Goal: Task Accomplishment & Management: Complete application form

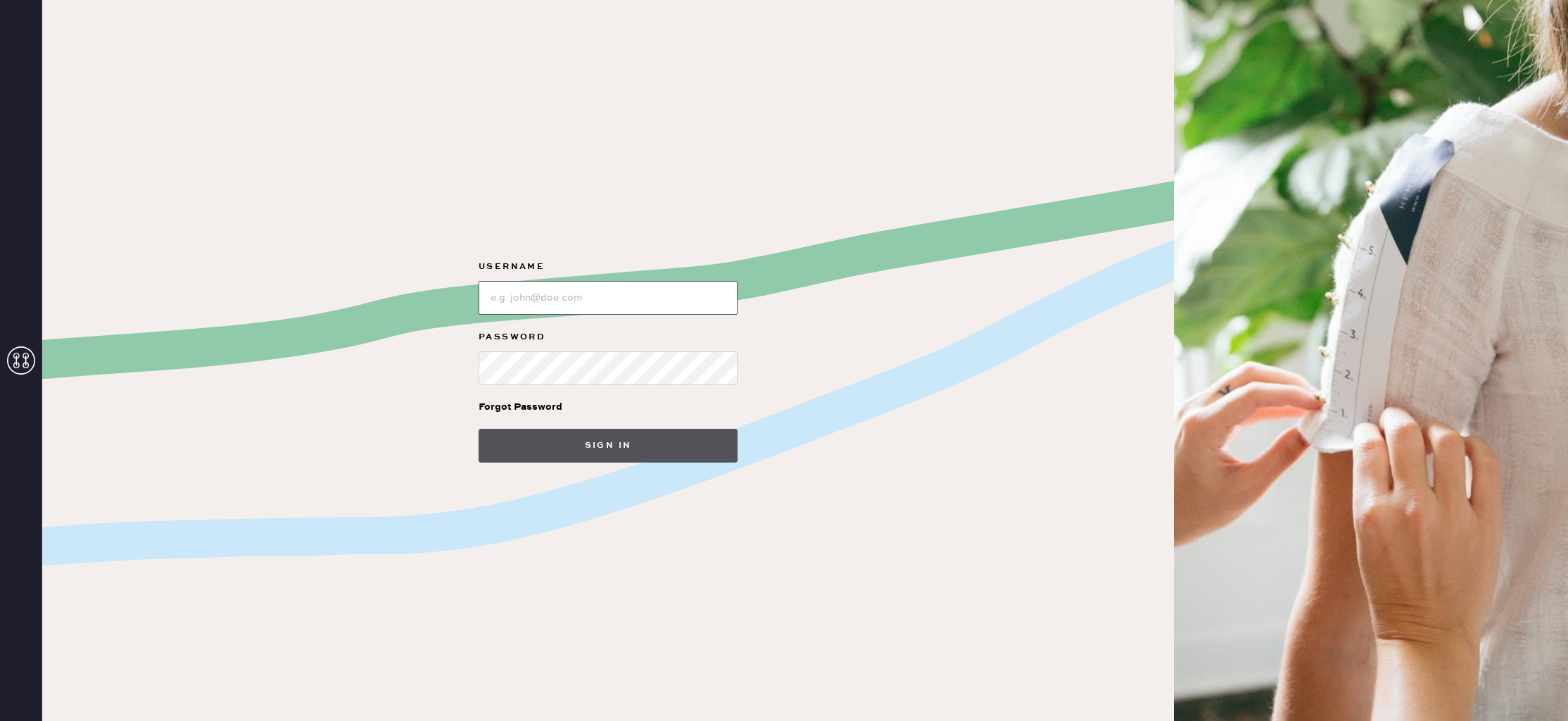
type input "reformationlajolla"
click at [558, 446] on button "Sign in" at bounding box center [608, 445] width 259 height 33
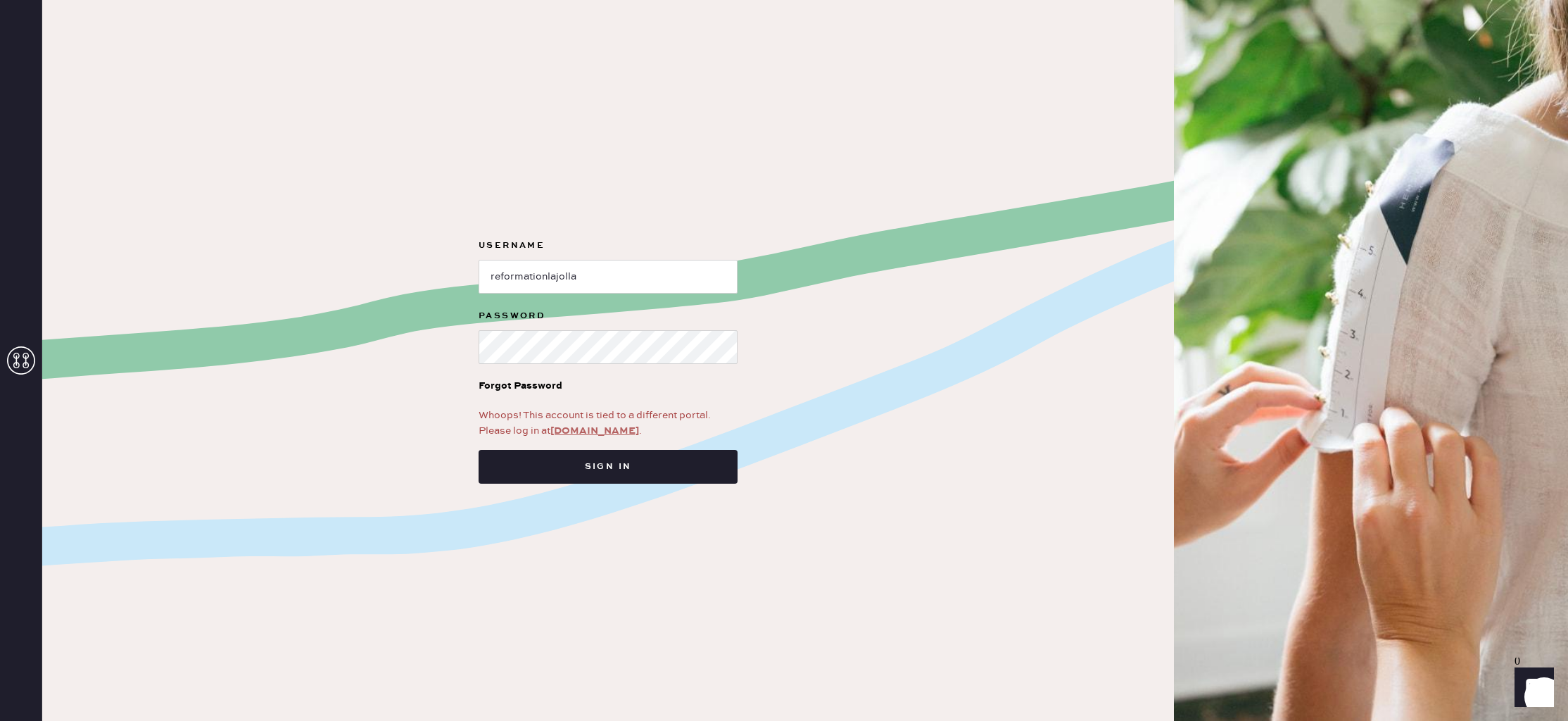
click at [604, 432] on link "[DOMAIN_NAME]" at bounding box center [595, 431] width 89 height 13
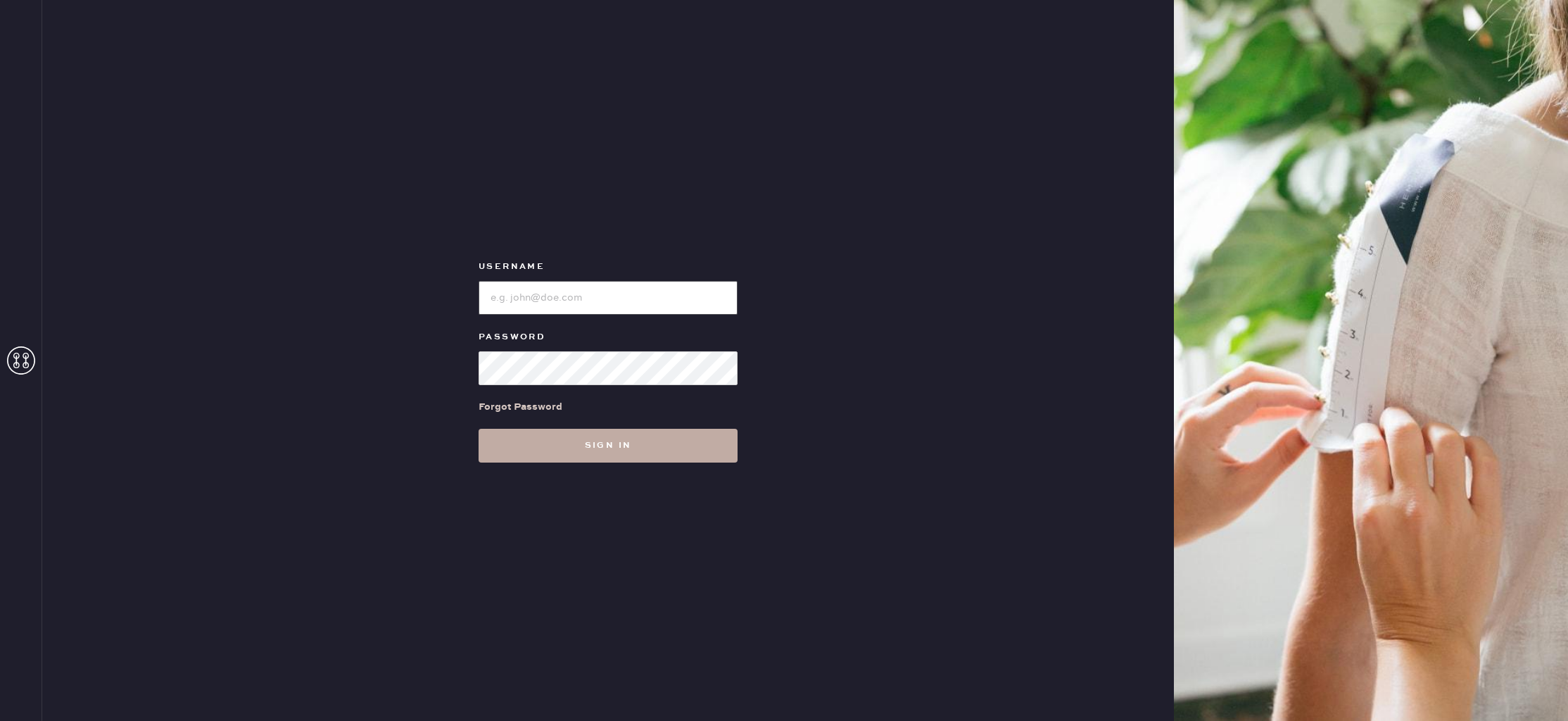
type input "reformationlajolla"
click at [610, 448] on button "Sign in" at bounding box center [608, 445] width 259 height 33
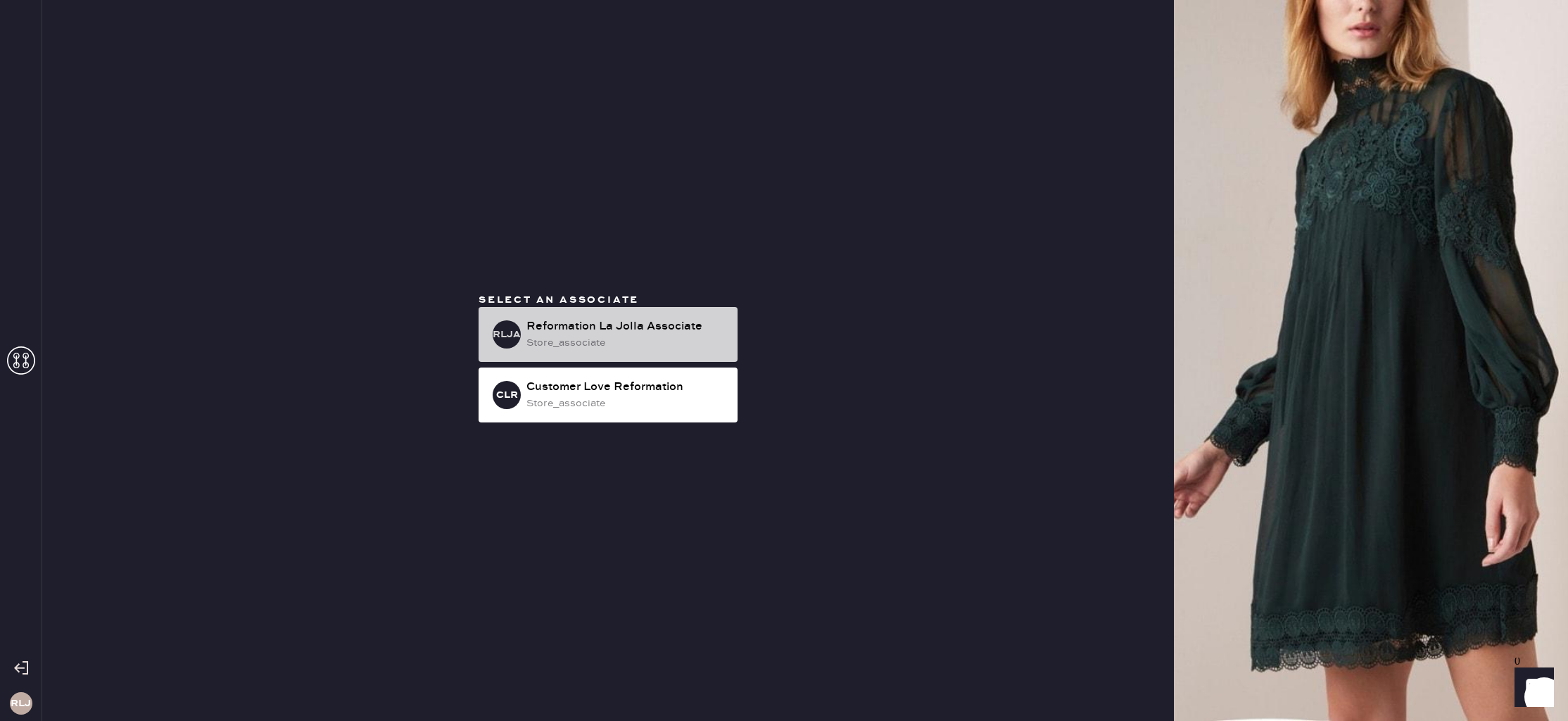
click at [649, 333] on div "Reformation La Jolla Associate" at bounding box center [626, 327] width 200 height 17
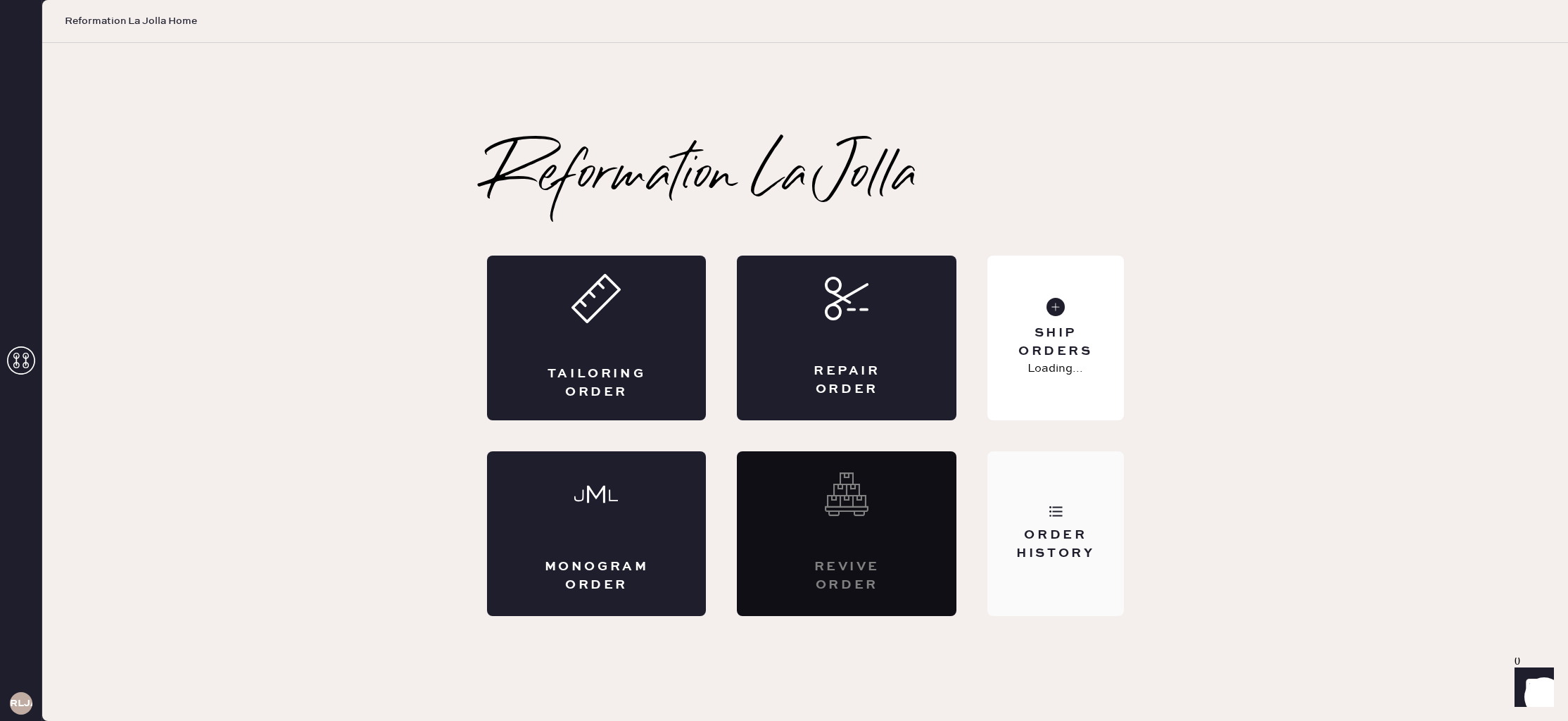
click at [1057, 512] on use at bounding box center [1056, 512] width 14 height 11
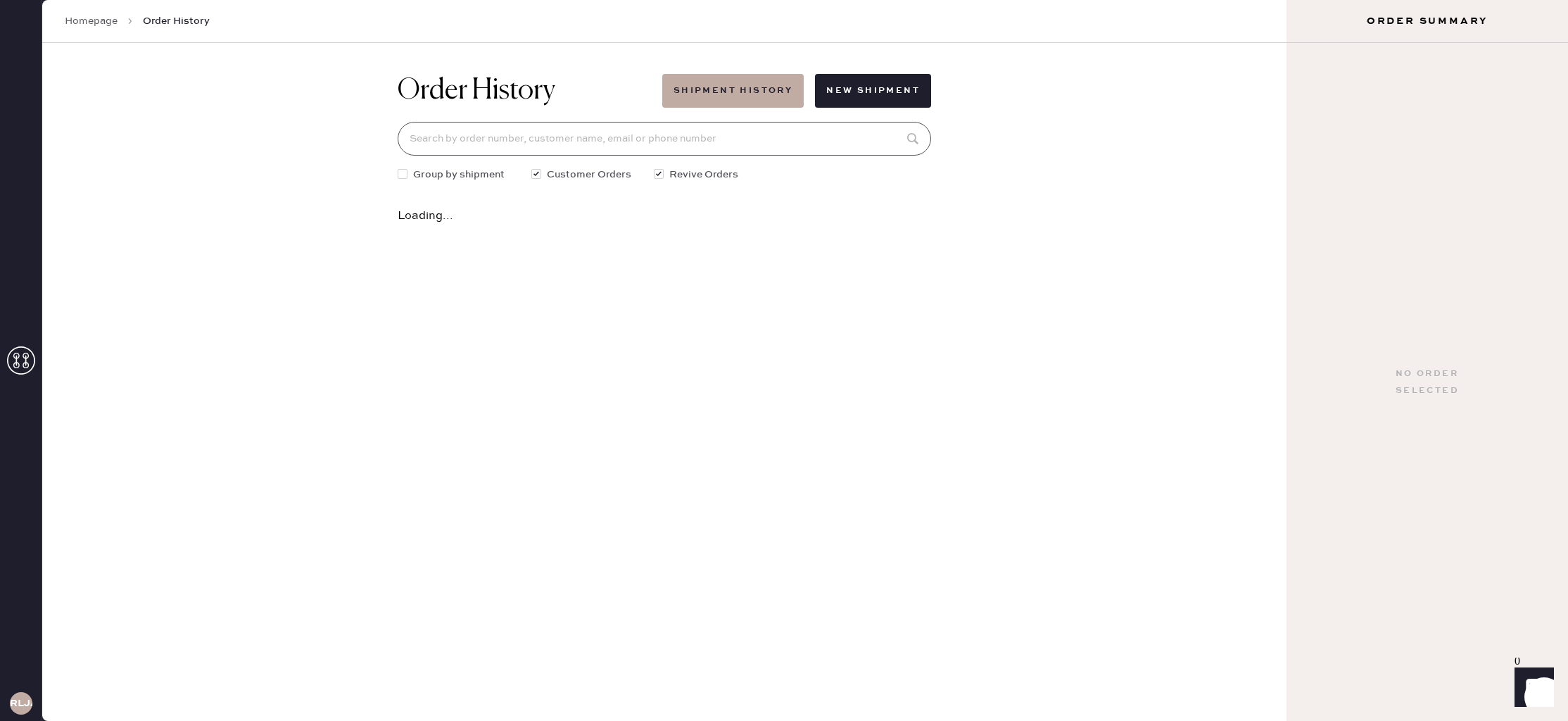
click at [563, 134] on input at bounding box center [664, 138] width 533 height 33
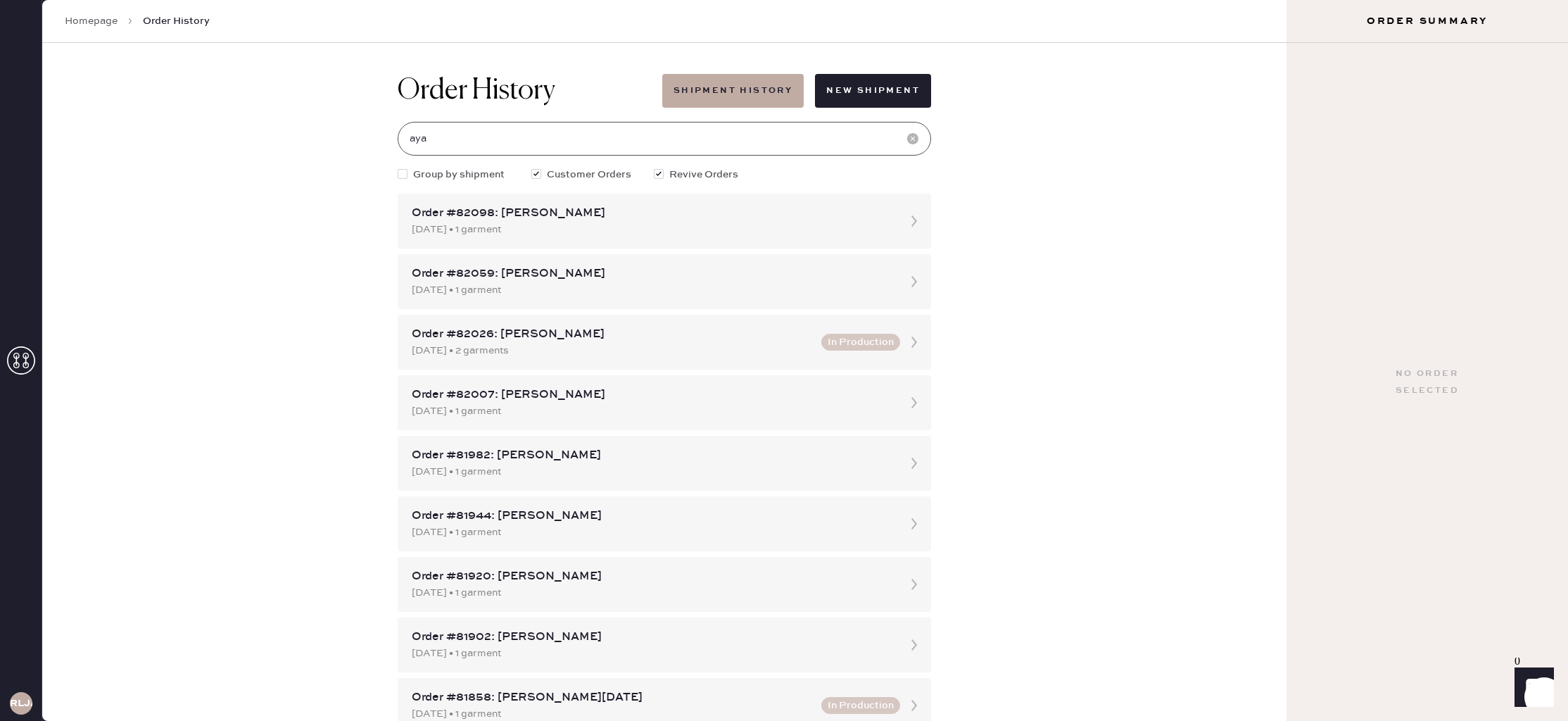
type input "aya"
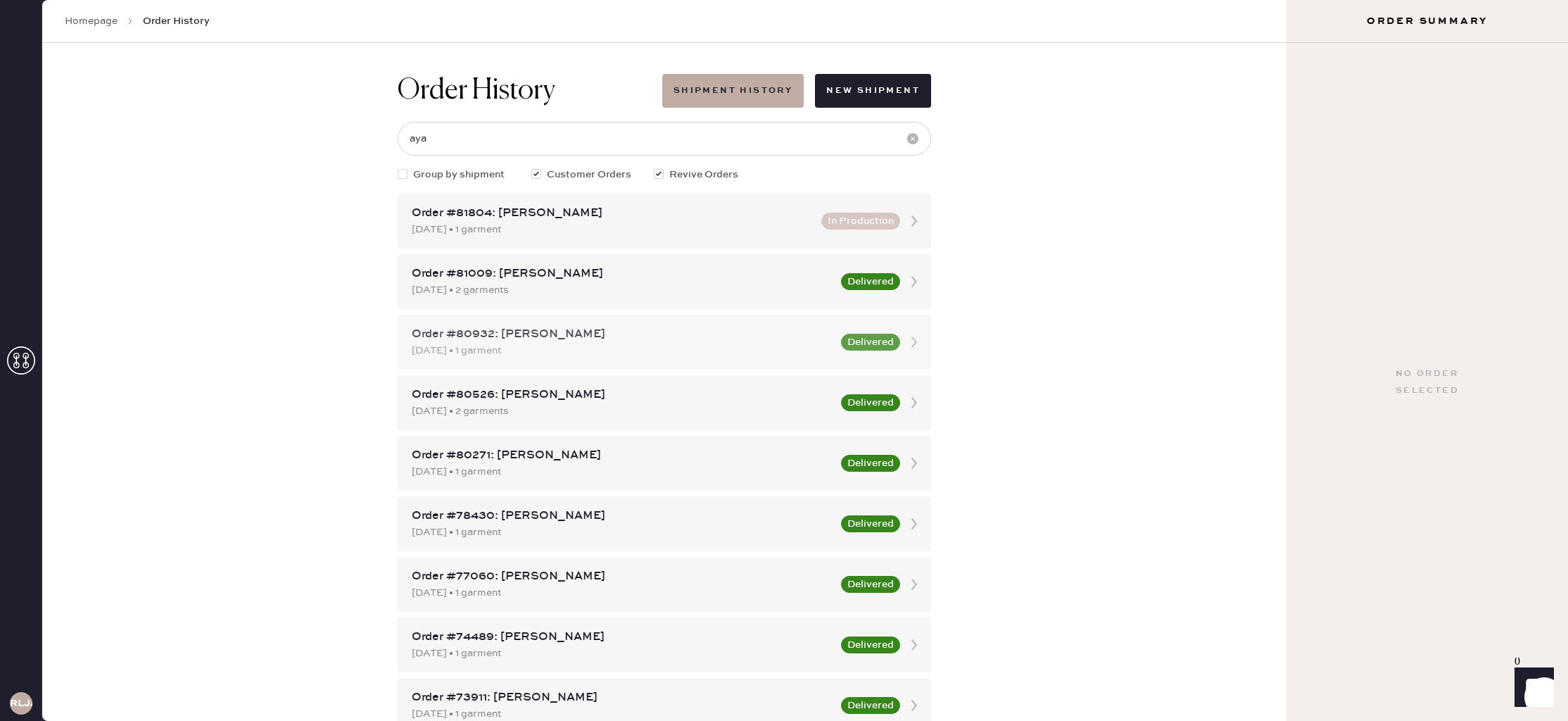
click at [647, 359] on div "Order #80932: Aya Chabayta 07/14/2025 • 1 garment Delivered" at bounding box center [664, 342] width 533 height 55
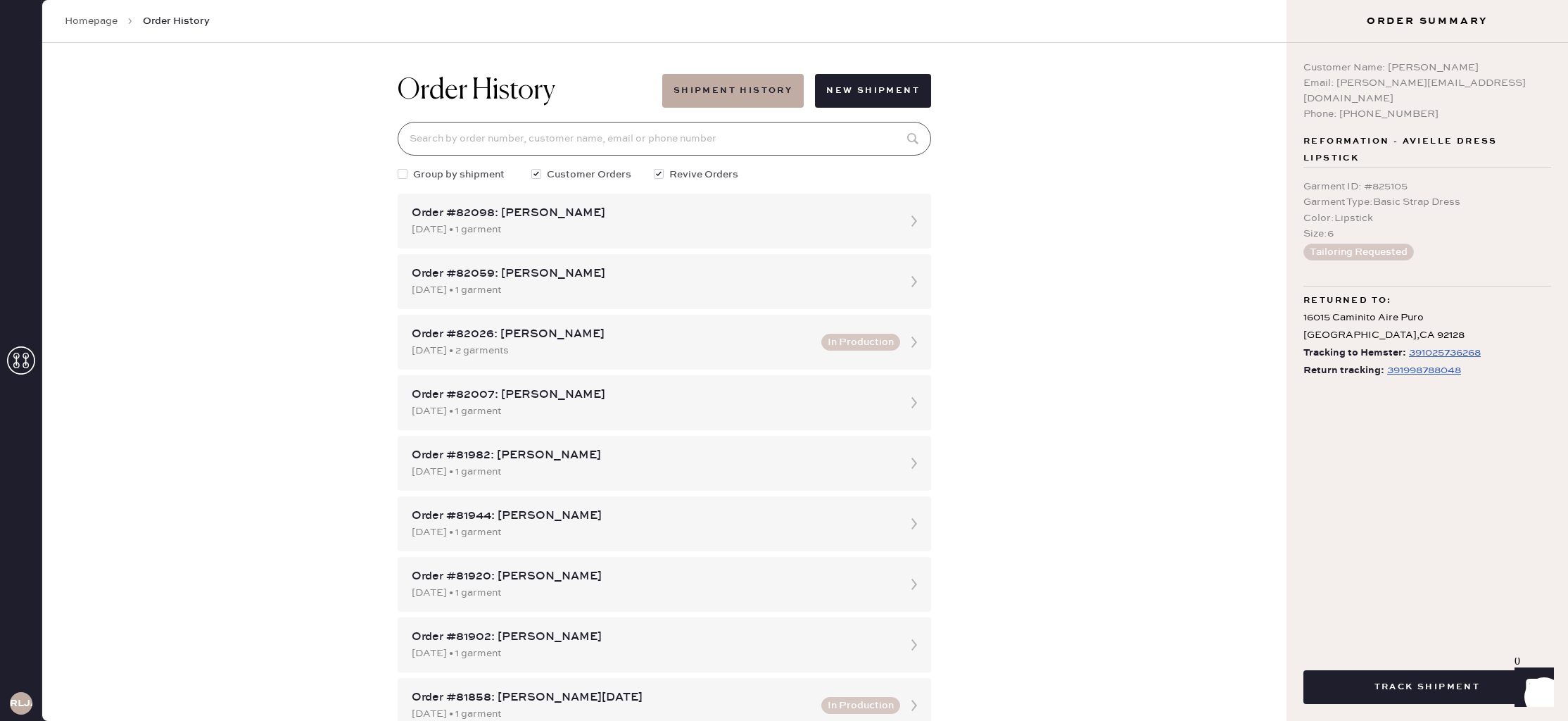
click at [550, 139] on input at bounding box center [664, 138] width 533 height 33
type input "aya"
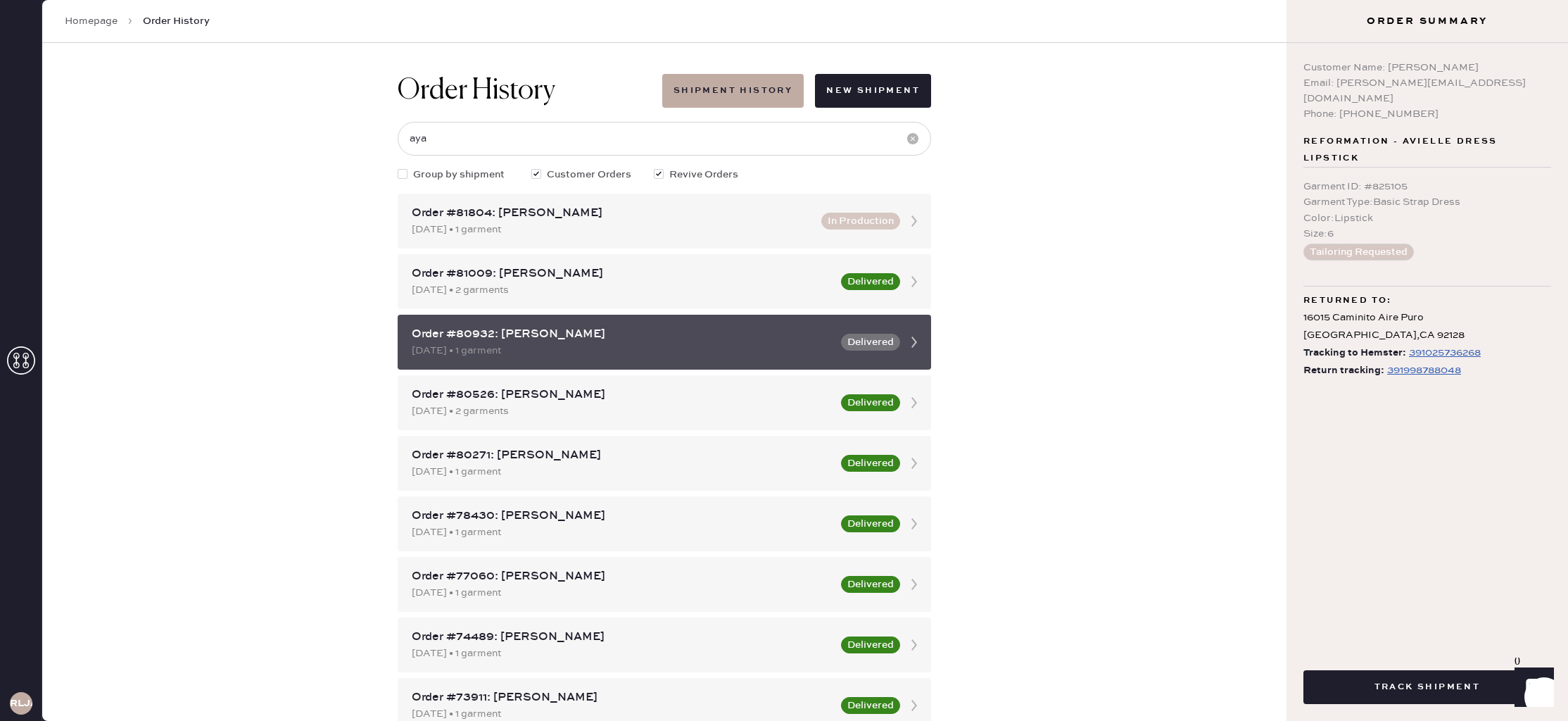
click at [714, 346] on div "07/14/2025 • 1 garment" at bounding box center [622, 351] width 421 height 16
click at [633, 351] on div "07/14/2025 • 1 garment" at bounding box center [622, 351] width 421 height 16
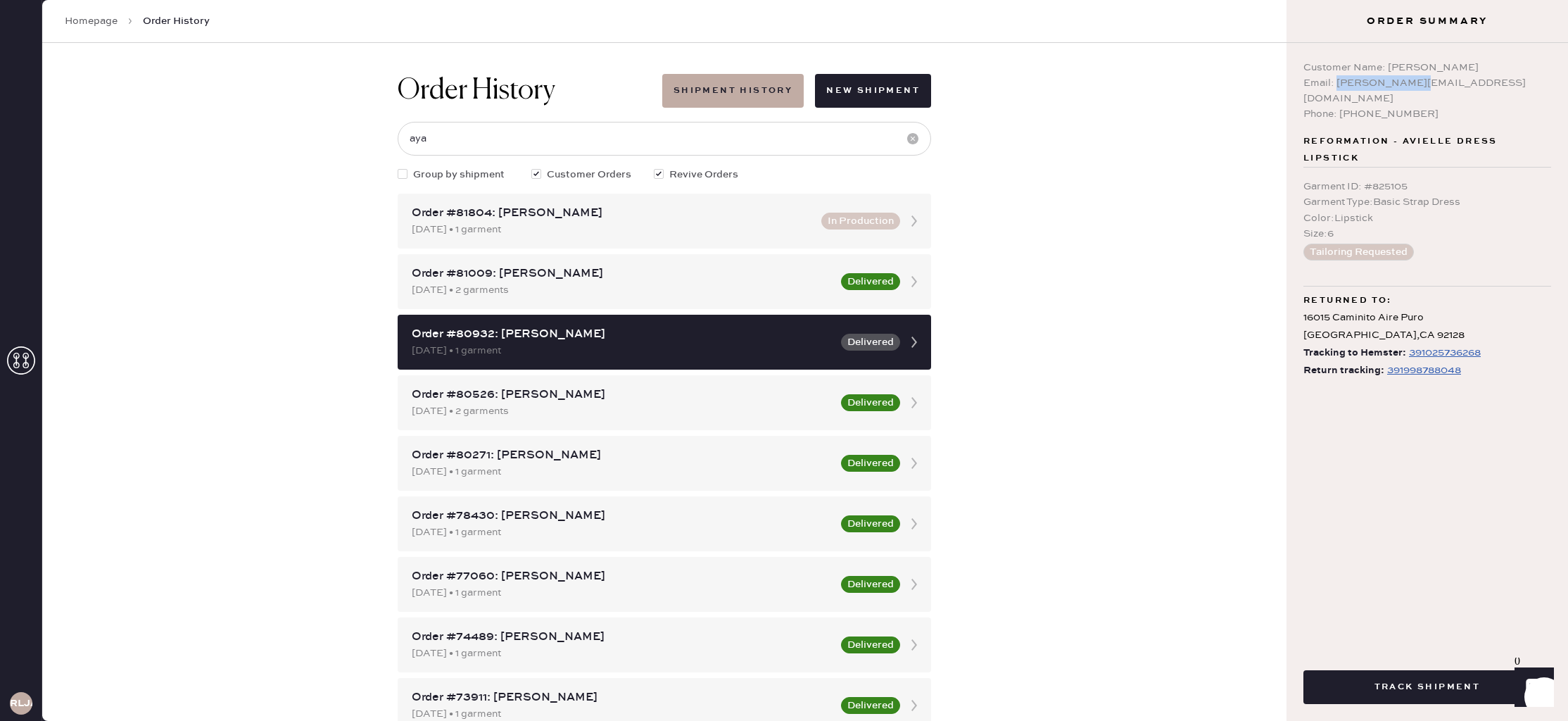
drag, startPoint x: 1422, startPoint y: 84, endPoint x: 1337, endPoint y: 87, distance: 85.1
click at [1337, 87] on div "Email: aya@ayaart.com" at bounding box center [1427, 90] width 248 height 31
copy div "aya@ayaart.com"
click at [21, 360] on icon at bounding box center [21, 360] width 28 height 28
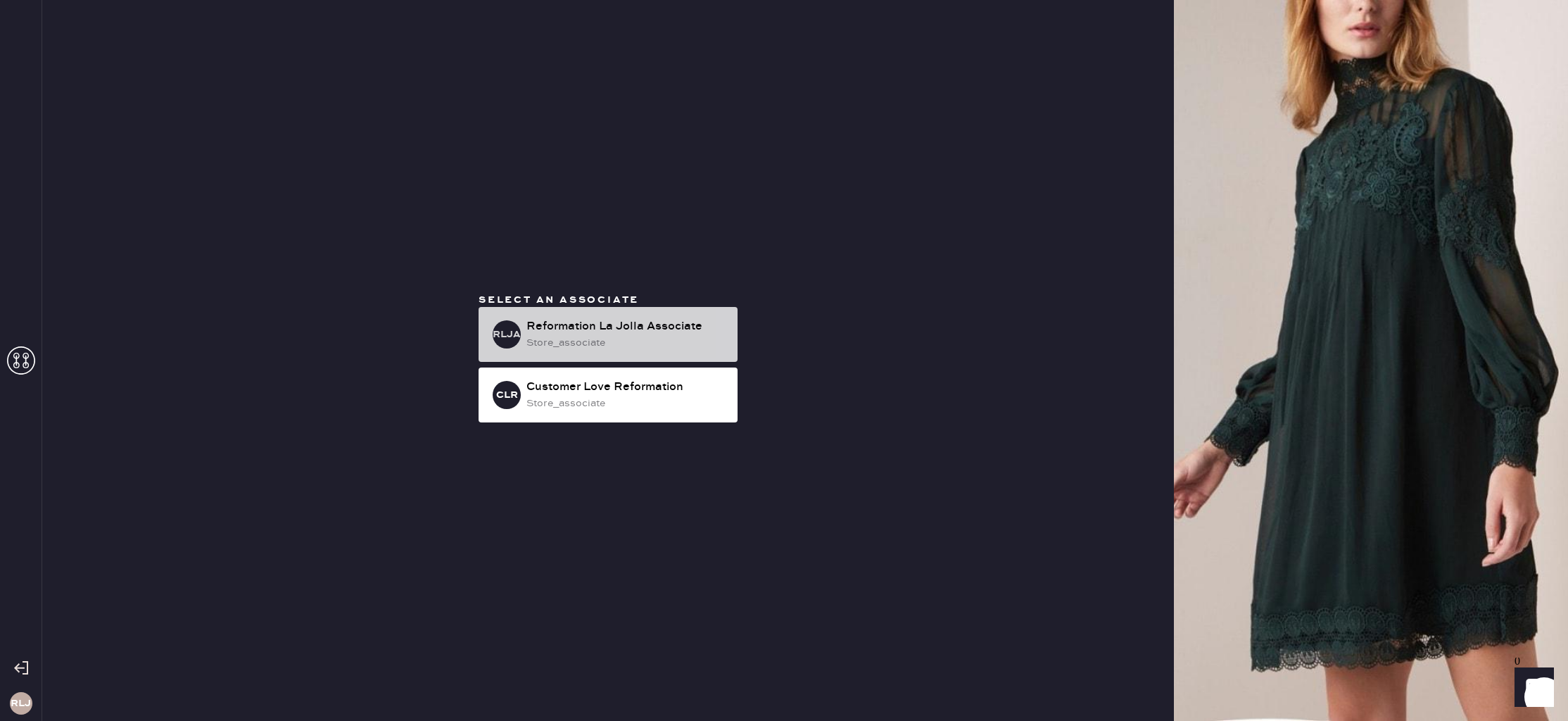
click at [658, 343] on div "store_associate" at bounding box center [626, 343] width 200 height 16
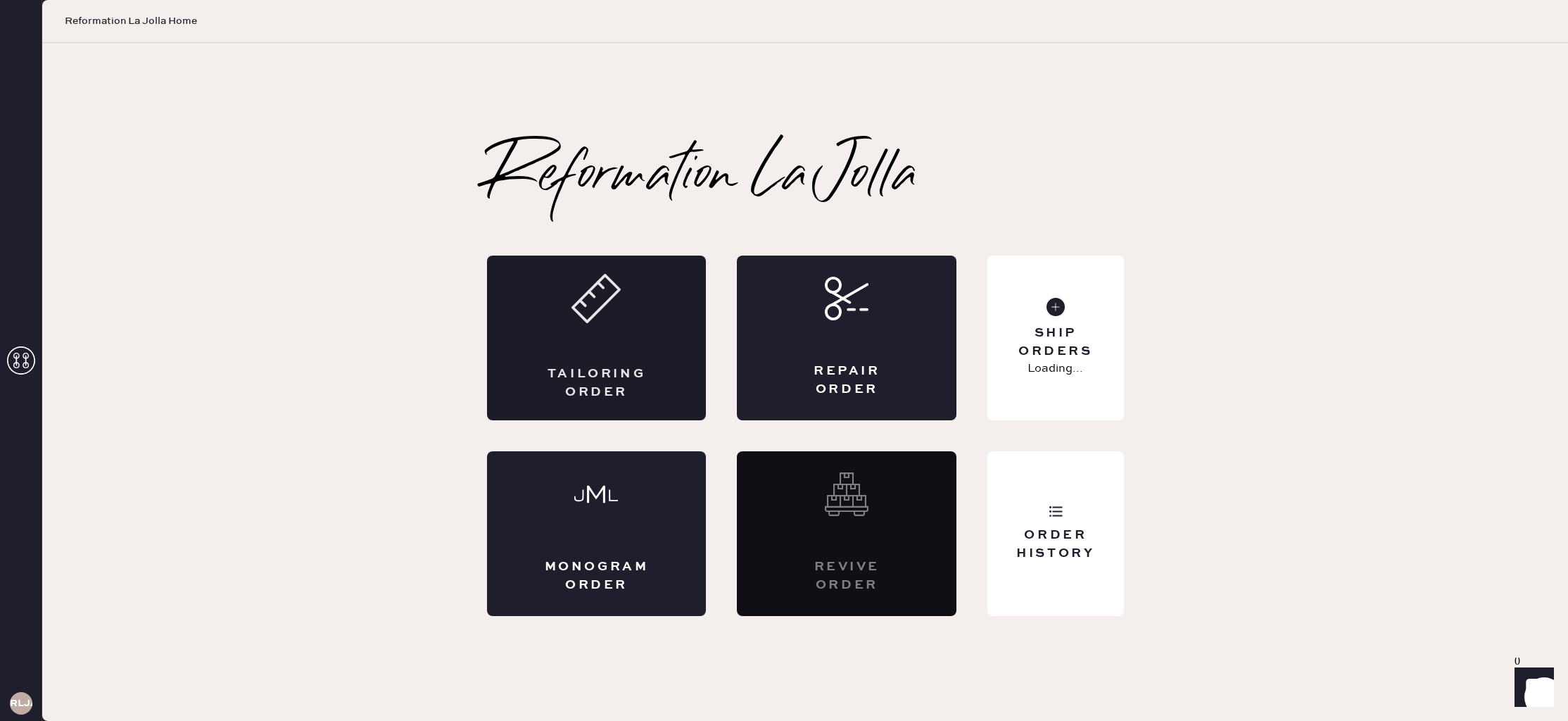
click at [633, 301] on div "Tailoring Order" at bounding box center [597, 338] width 219 height 165
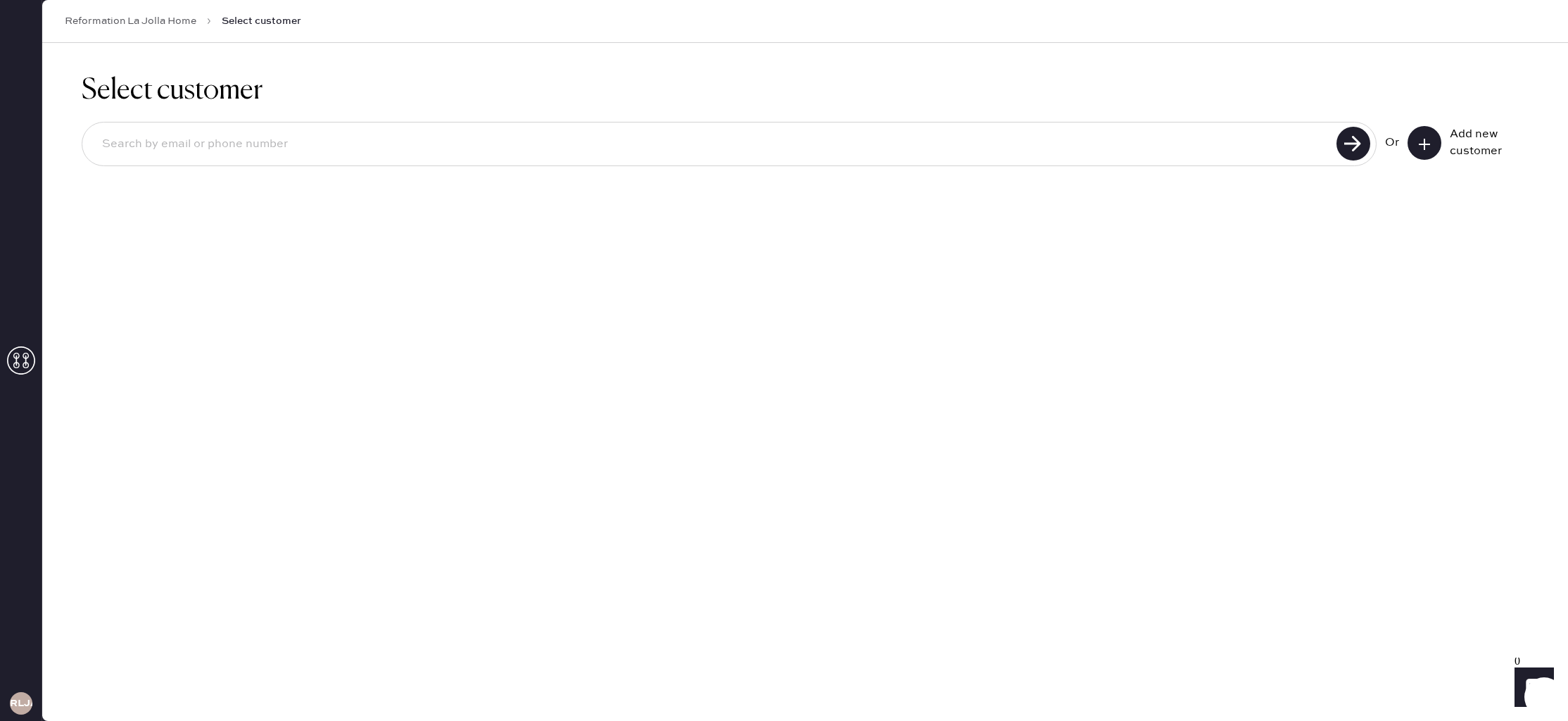
click at [387, 152] on input at bounding box center [712, 144] width 1242 height 32
paste input "aya@ayaart.com"
type input "aya@ayaart.com"
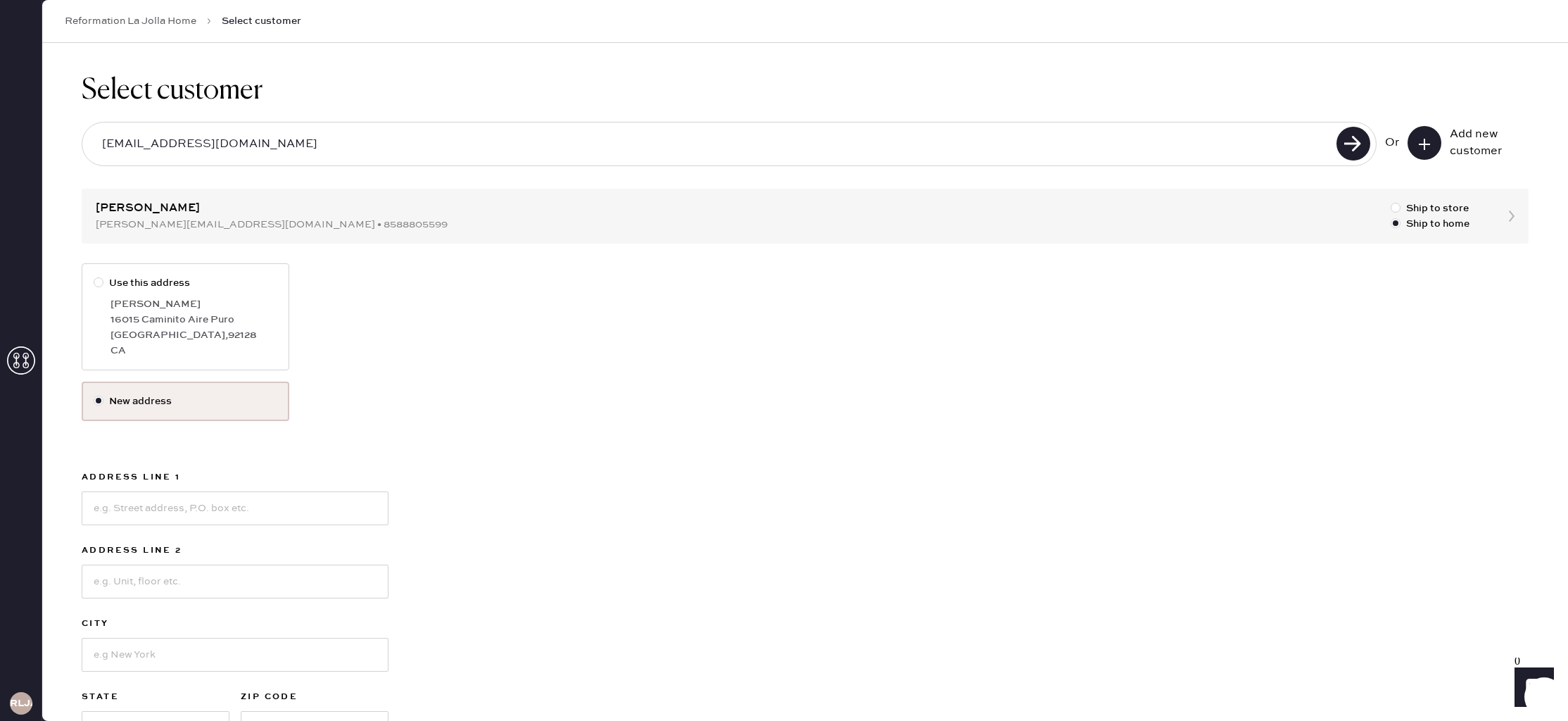
click at [216, 224] on div "Select customer aya@ayaart.com Or Add new customer Aya Chabayta aya@ayaart.com …" at bounding box center [805, 435] width 1526 height 784
click at [215, 294] on label "Use this address Aya Chabayta 16015 Caminito Aire Puro San Diego , 92128 CA" at bounding box center [186, 317] width 208 height 107
click at [94, 276] on input "Use this address" at bounding box center [93, 275] width 1 height 1
radio input "true"
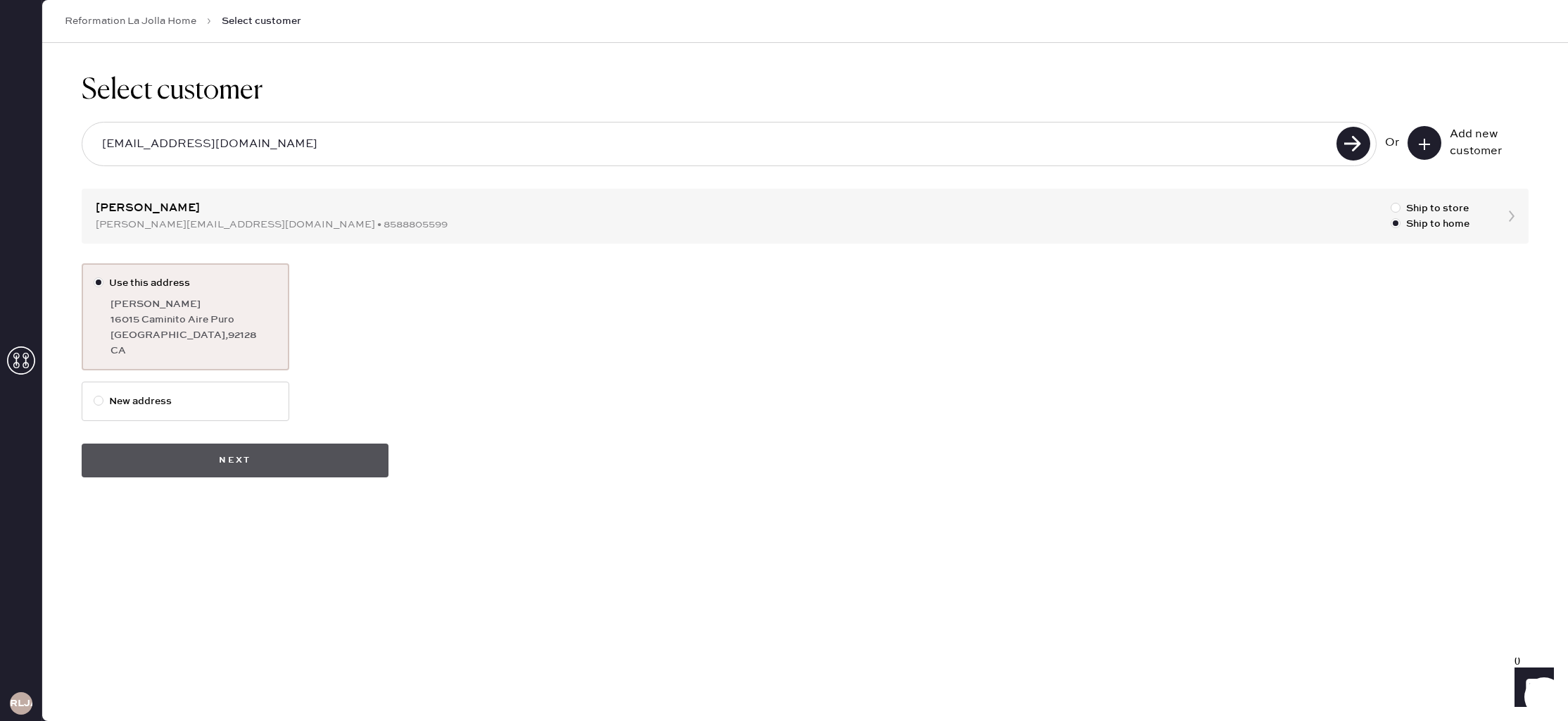
click at [336, 459] on button "Next" at bounding box center [235, 460] width 307 height 33
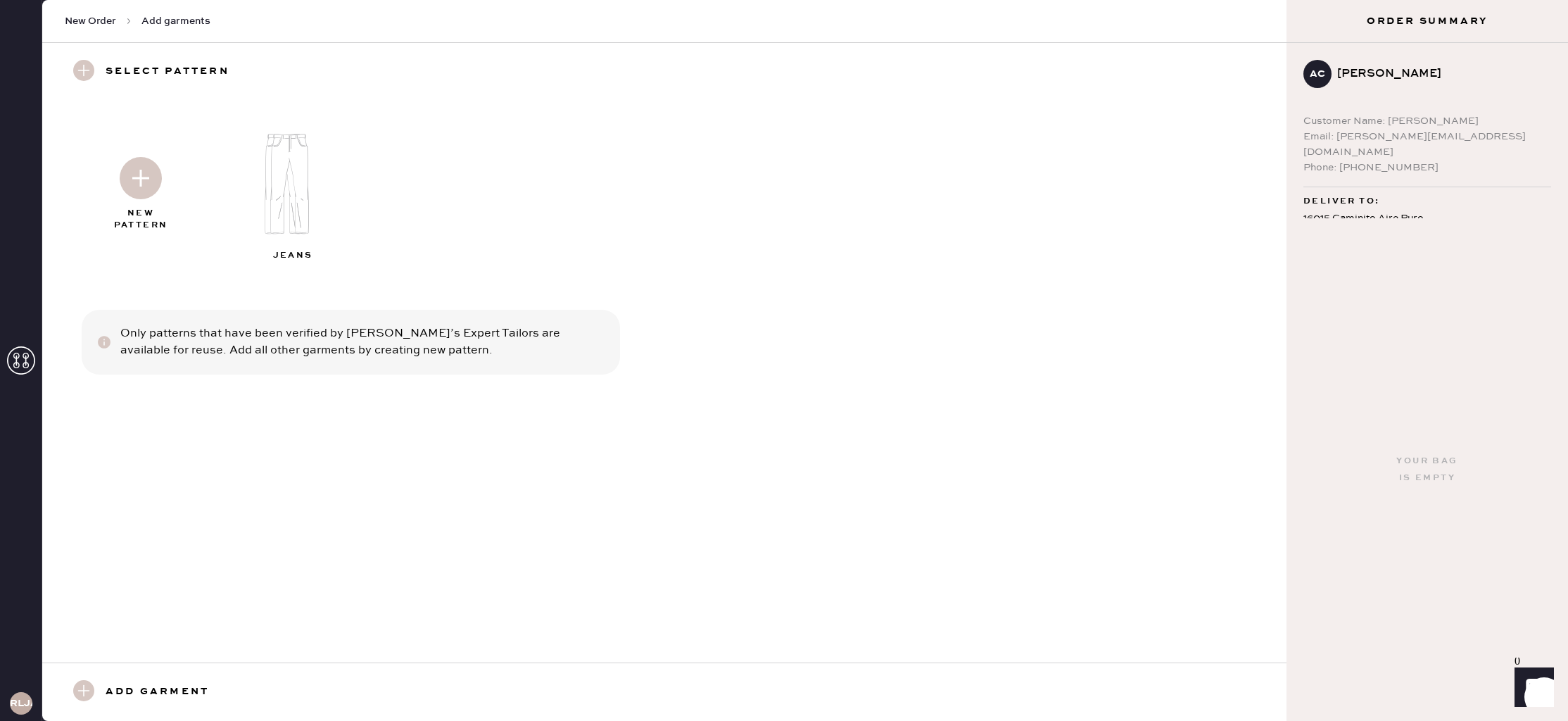
click at [23, 358] on icon at bounding box center [21, 360] width 28 height 28
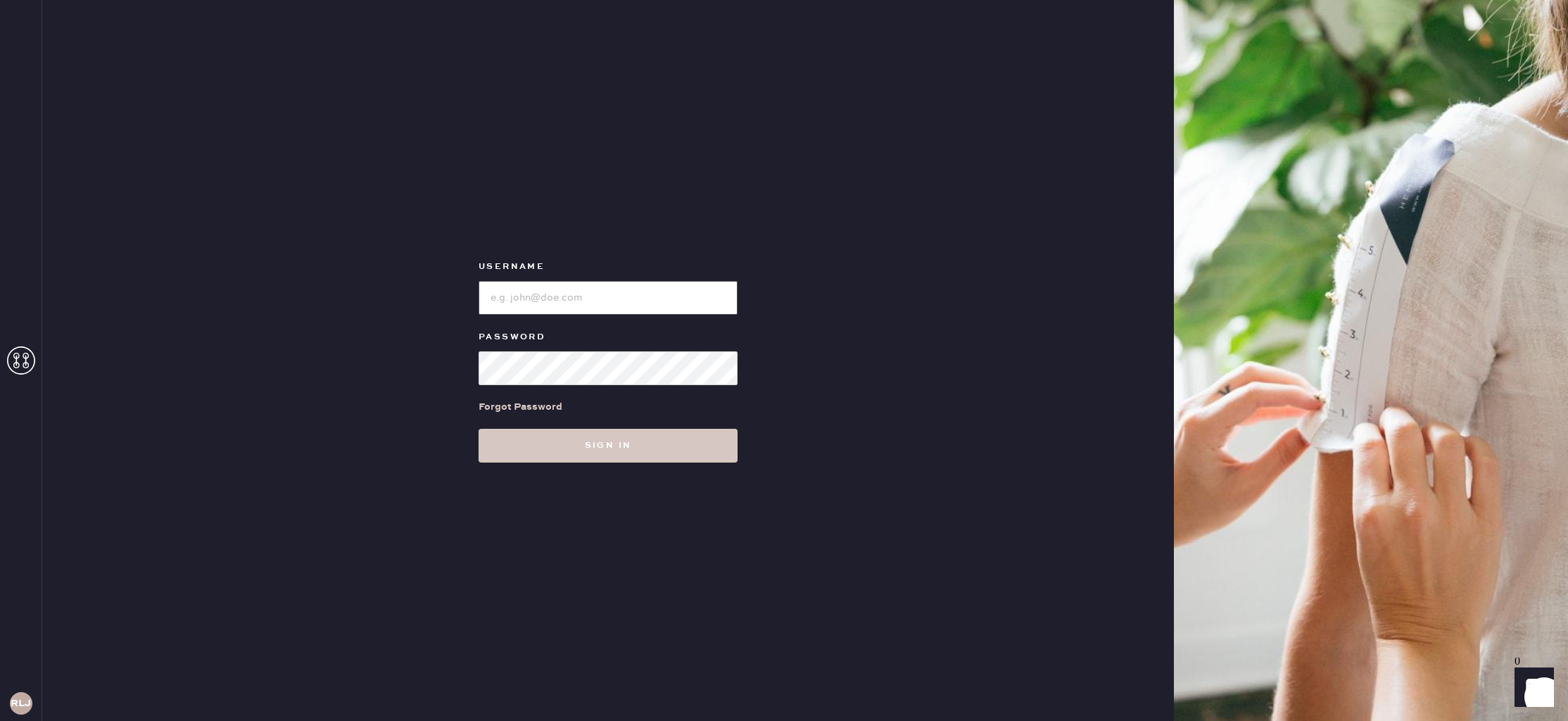
type input "reformationlajolla"
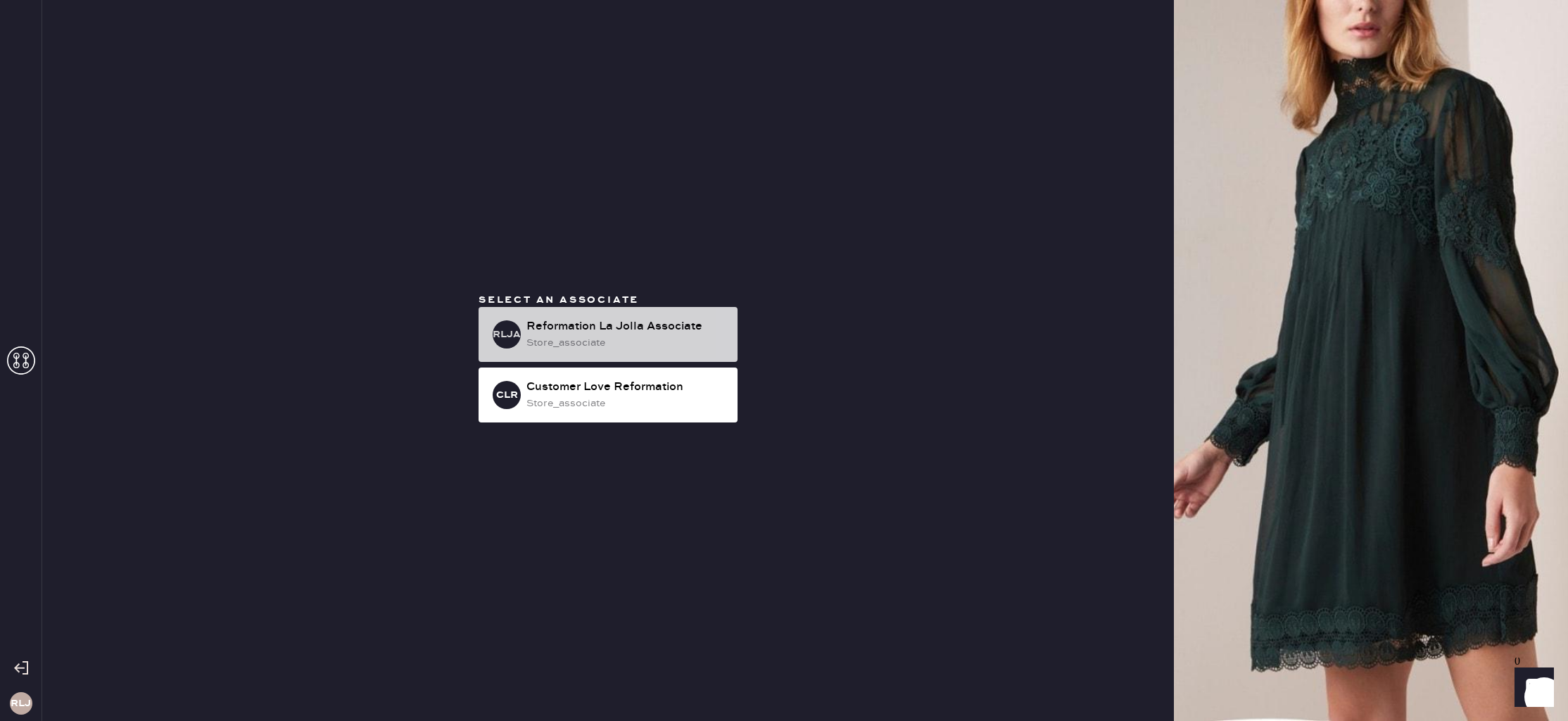
click at [637, 358] on div "RLJA Reformation La Jolla Associate store_associate" at bounding box center [608, 334] width 259 height 55
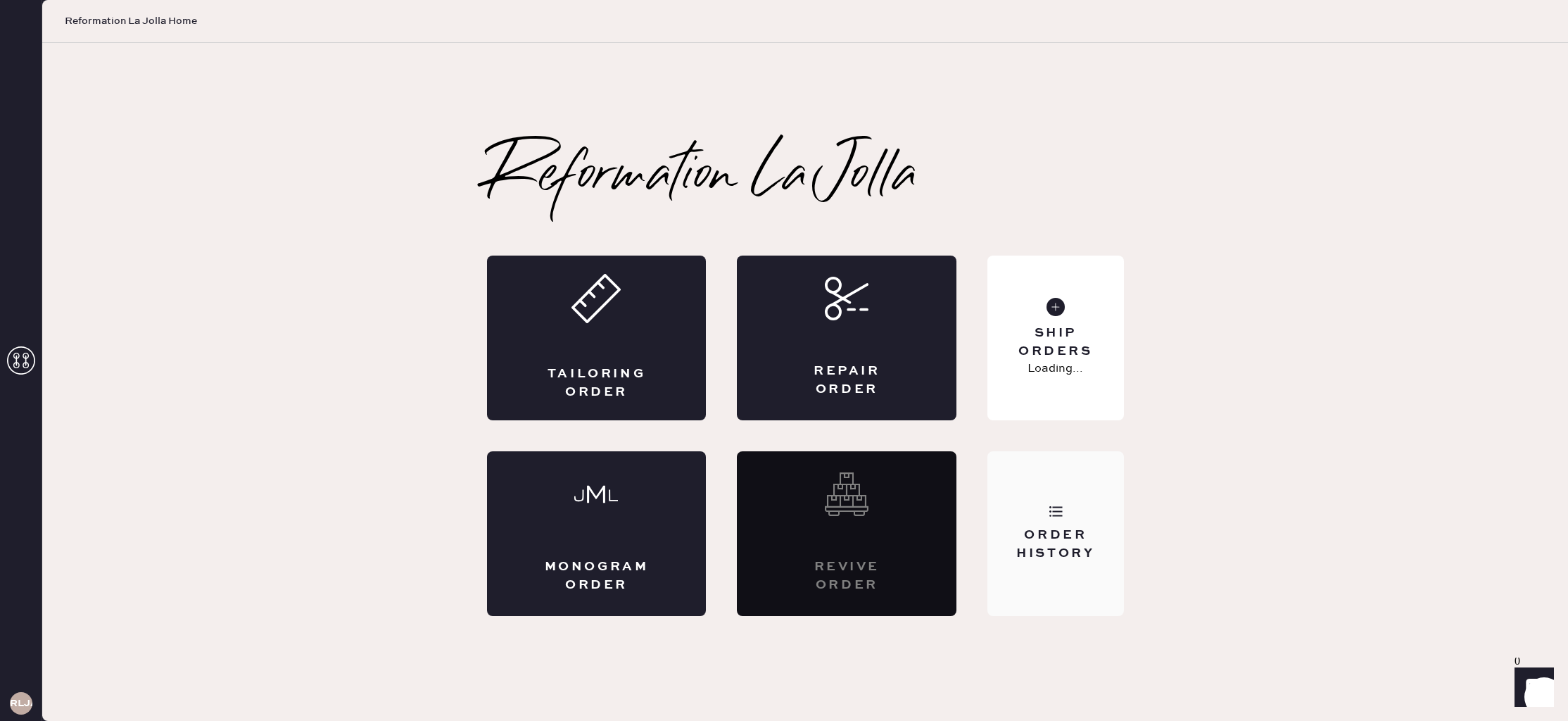
click at [1091, 509] on div "Order History" at bounding box center [1055, 534] width 136 height 165
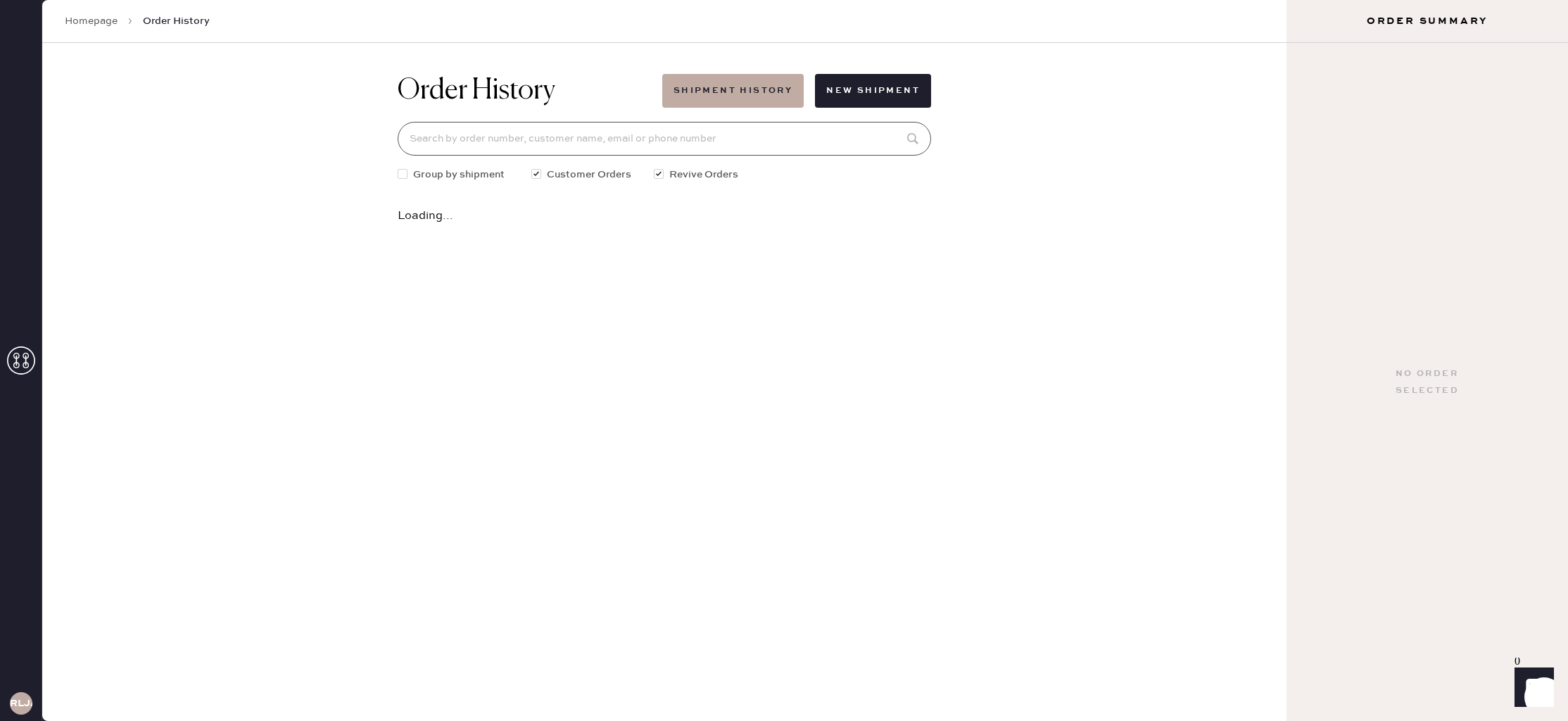
click at [723, 142] on input at bounding box center [664, 138] width 533 height 33
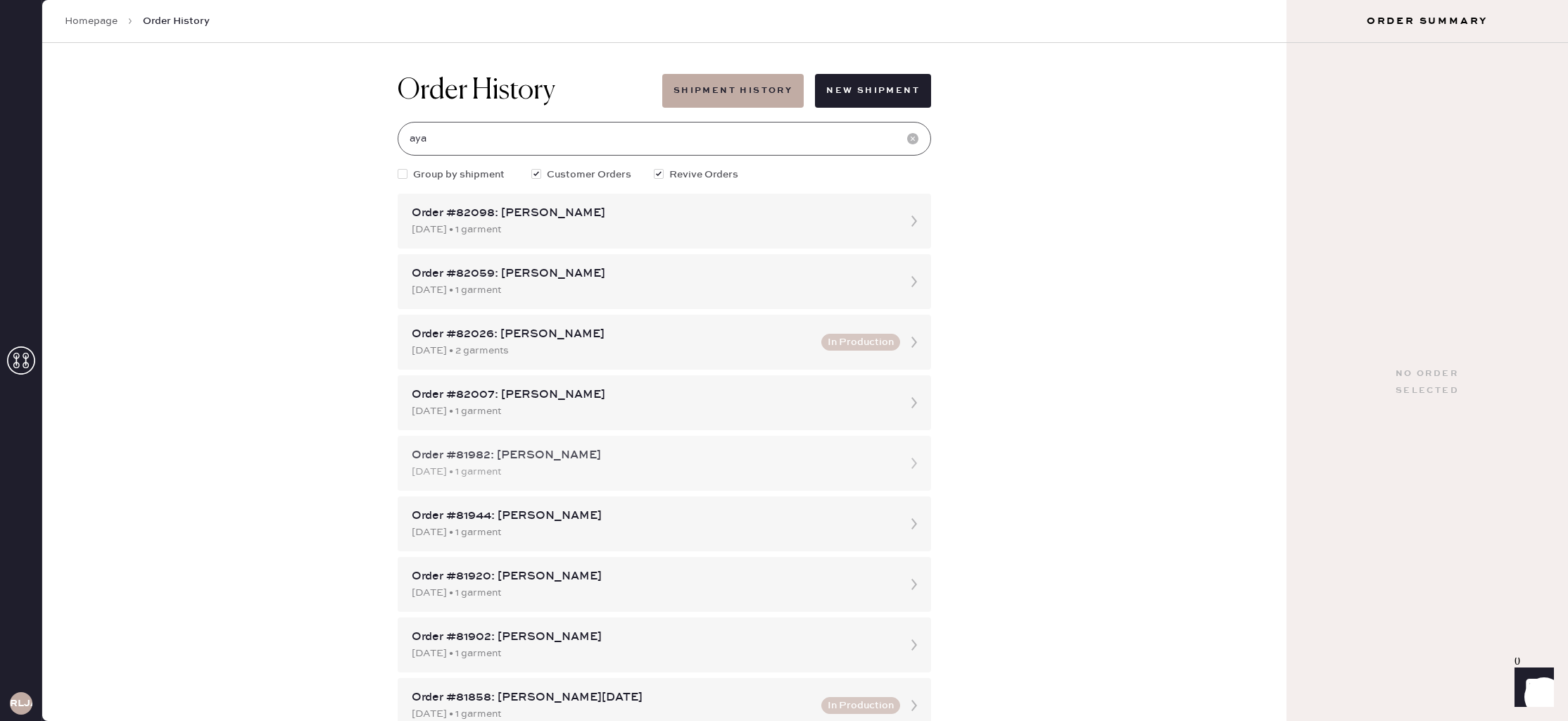
type input "aya"
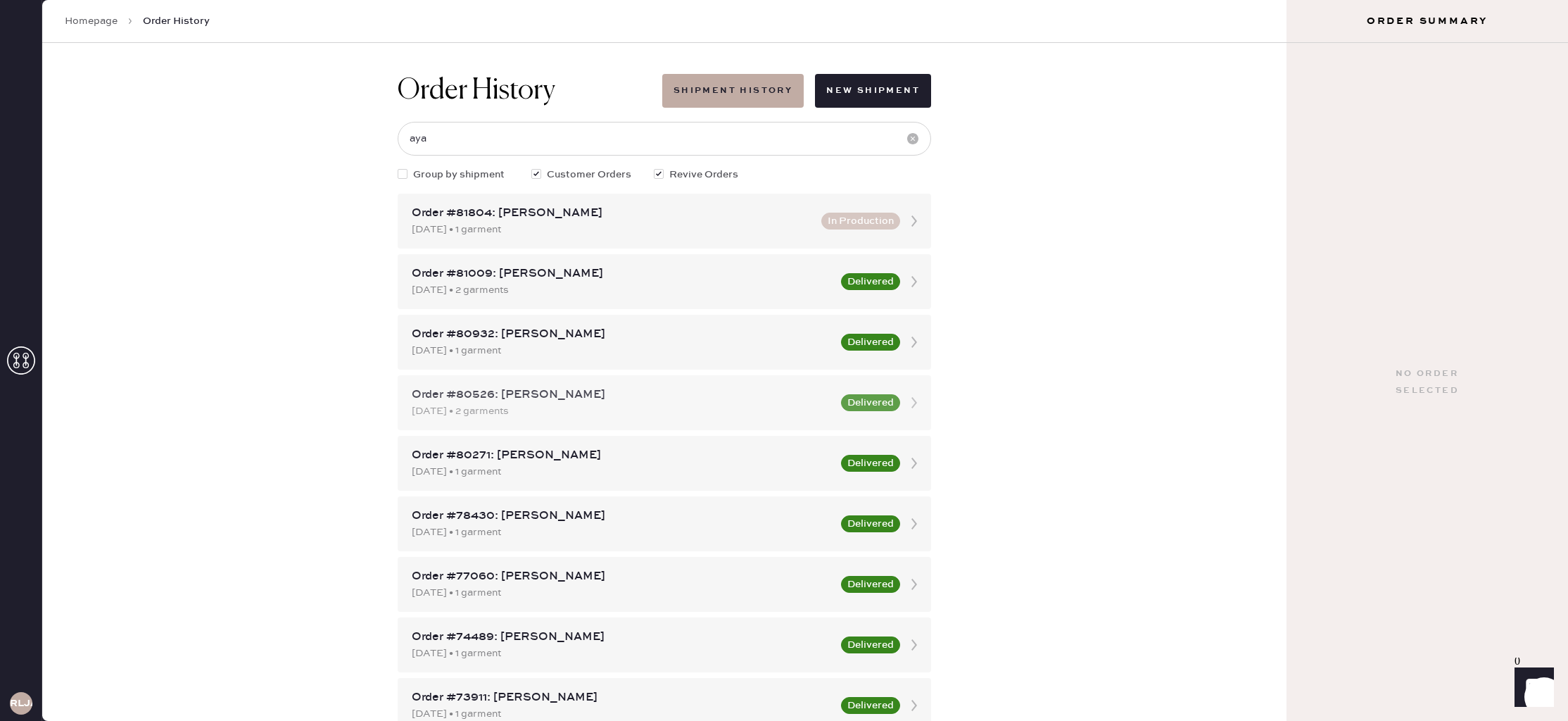
click at [698, 417] on div "06/26/2025 • 2 garments" at bounding box center [622, 411] width 421 height 16
